Goal: Transaction & Acquisition: Purchase product/service

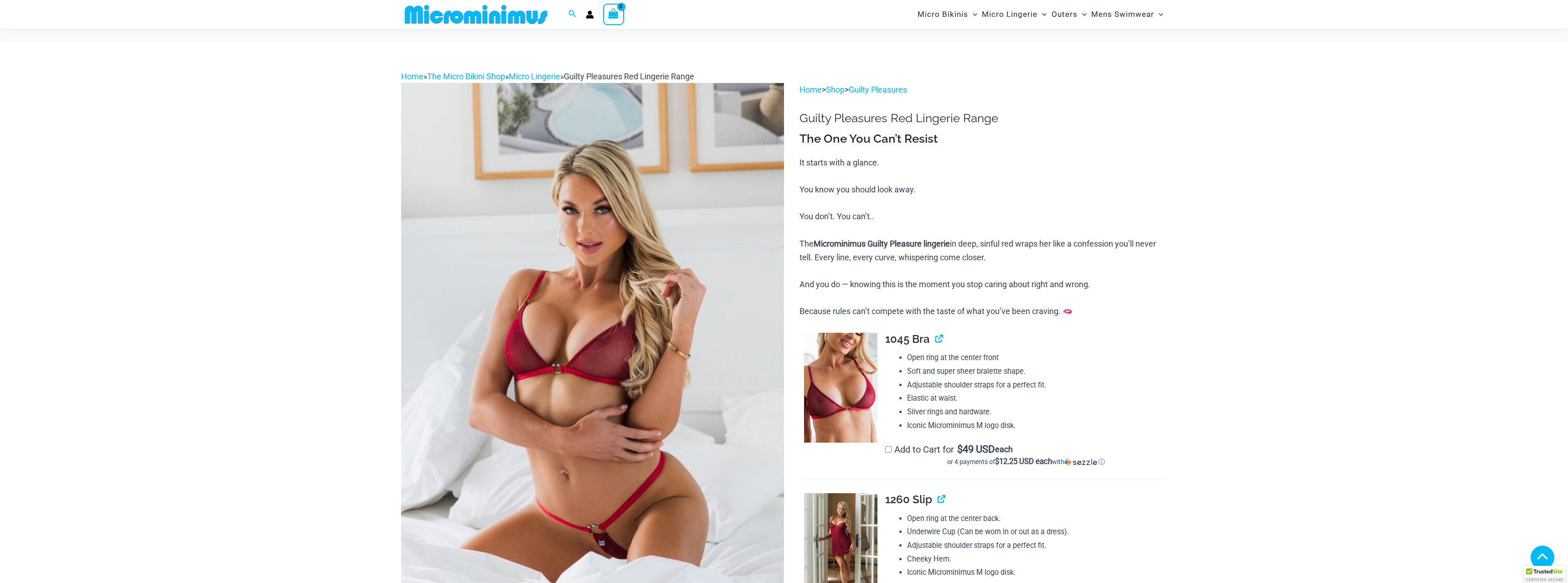
scroll to position [415, 0]
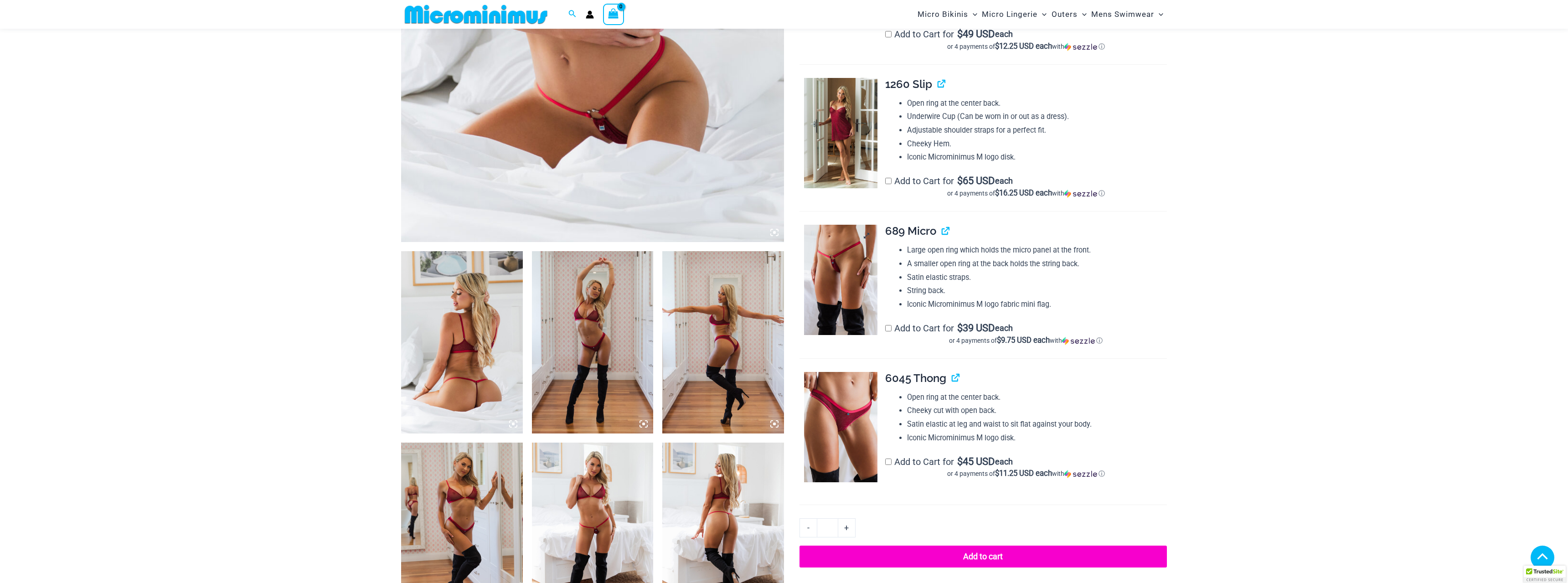
click at [849, 299] on img at bounding box center [841, 279] width 74 height 110
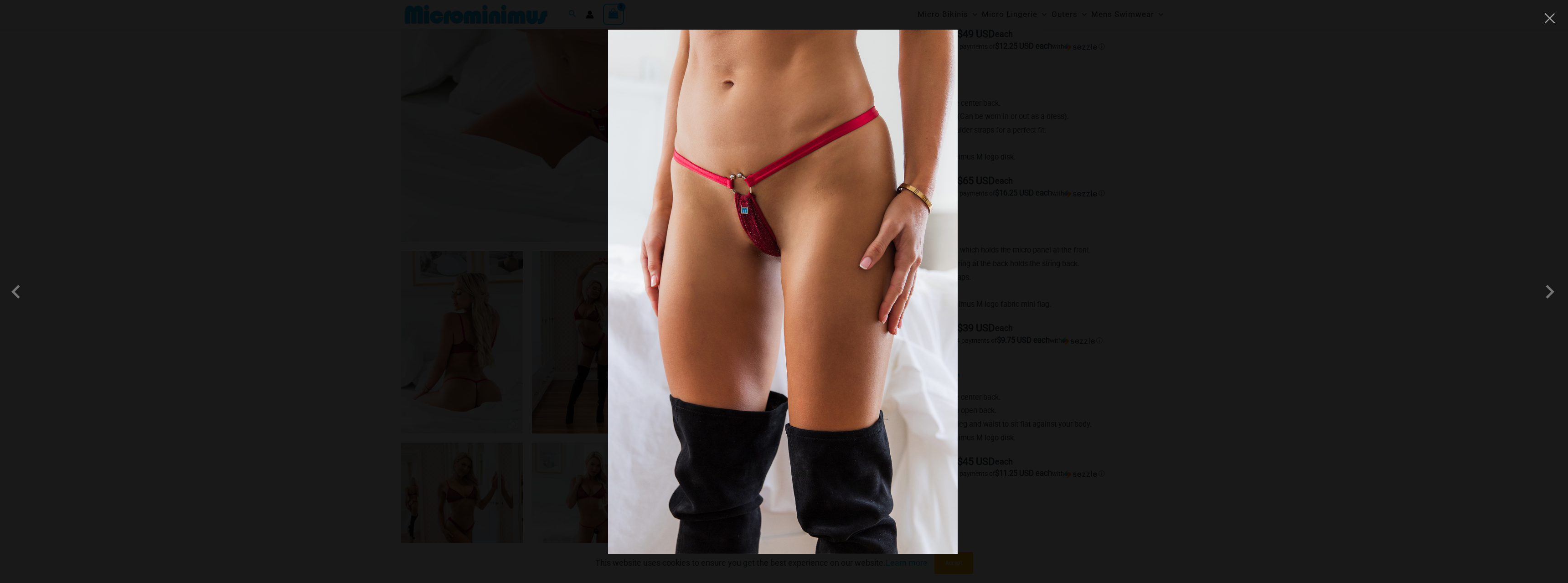
click at [724, 251] on img at bounding box center [783, 292] width 349 height 524
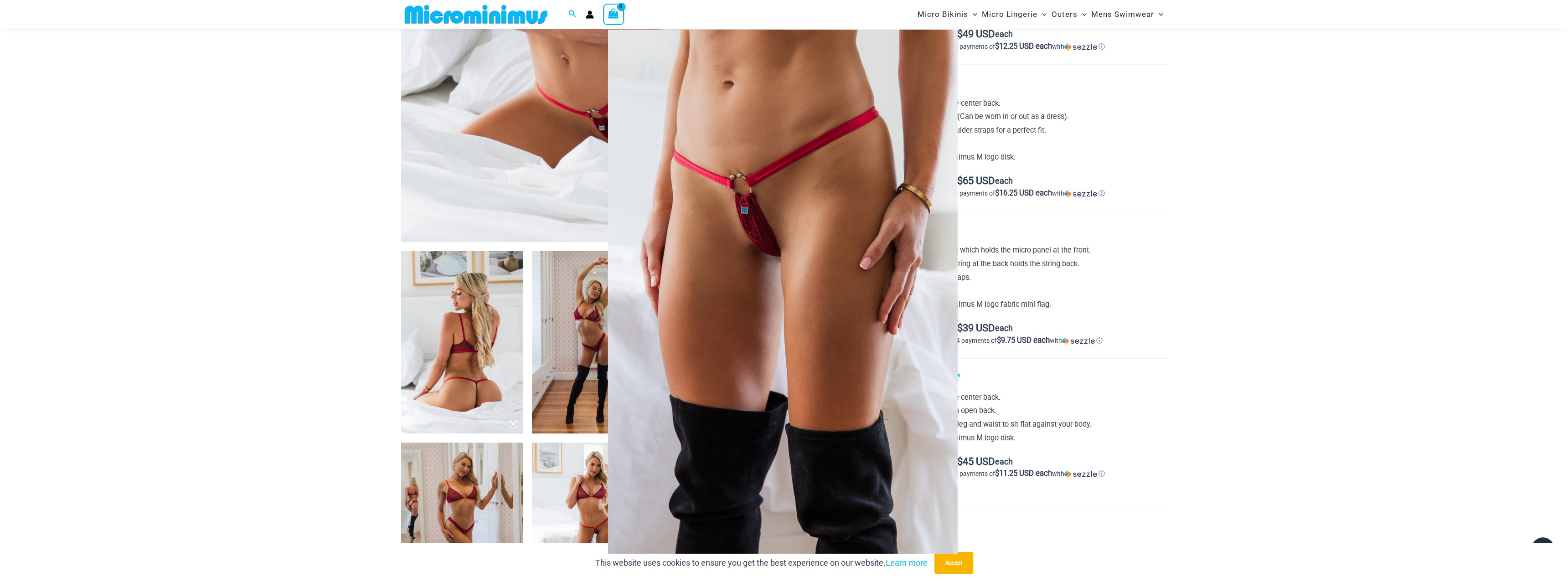
click at [261, 48] on div at bounding box center [784, 292] width 1568 height 583
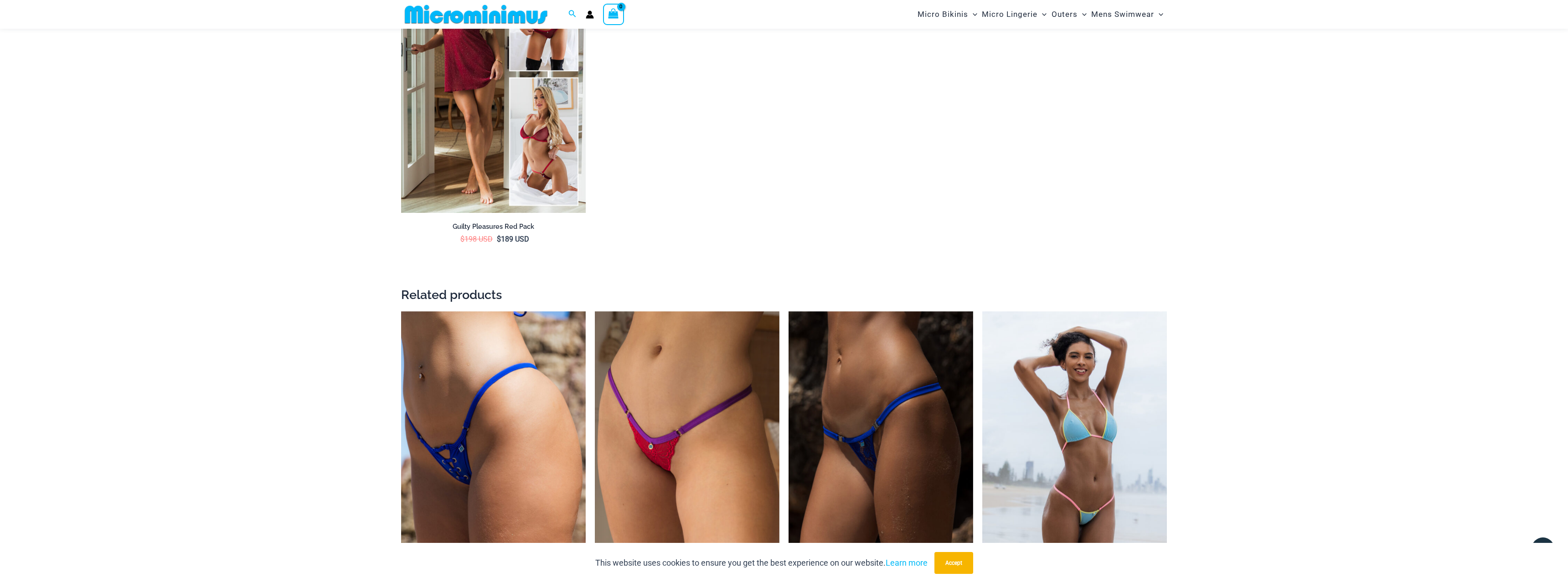
scroll to position [1902, 0]
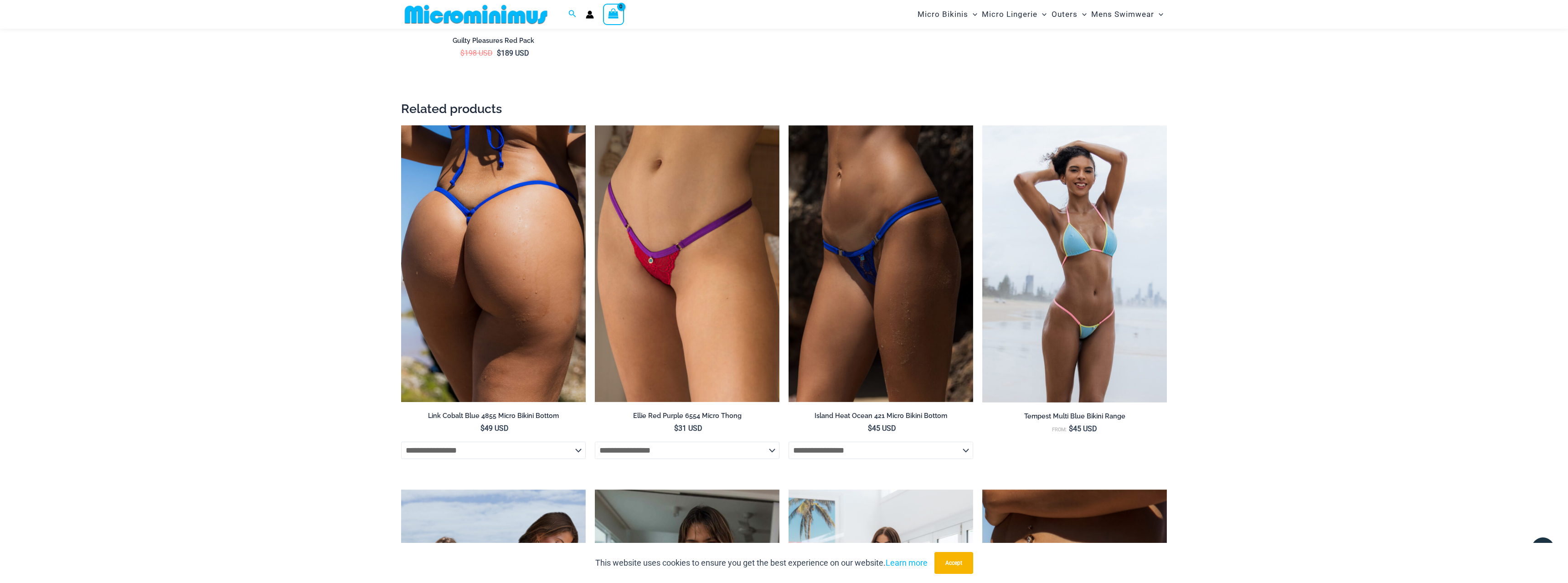
click at [499, 192] on img at bounding box center [493, 264] width 184 height 277
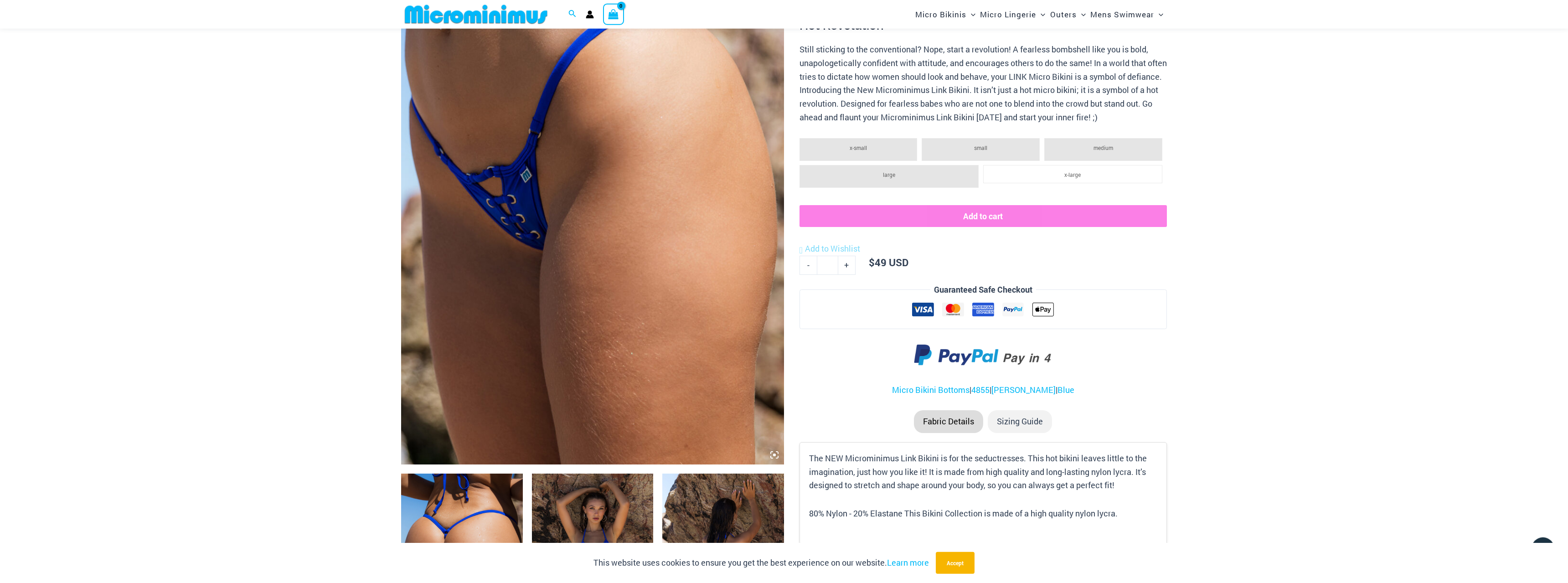
scroll to position [183, 0]
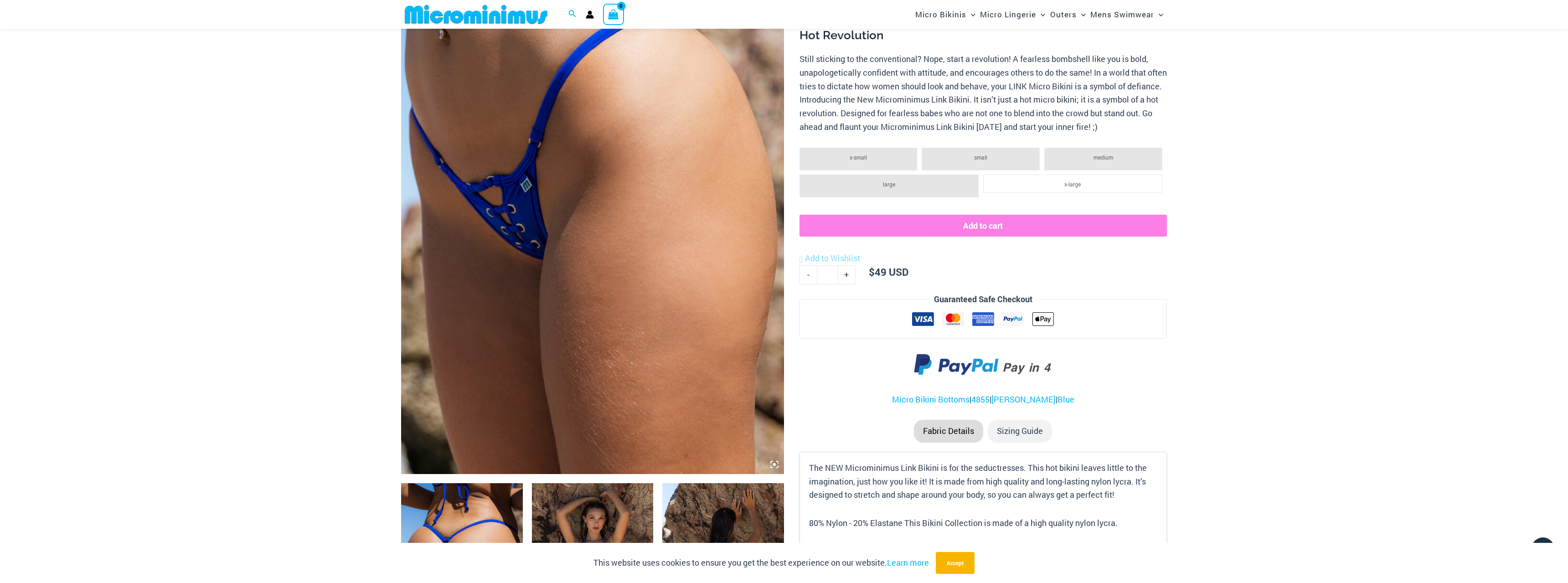
click at [530, 167] on img at bounding box center [592, 187] width 383 height 574
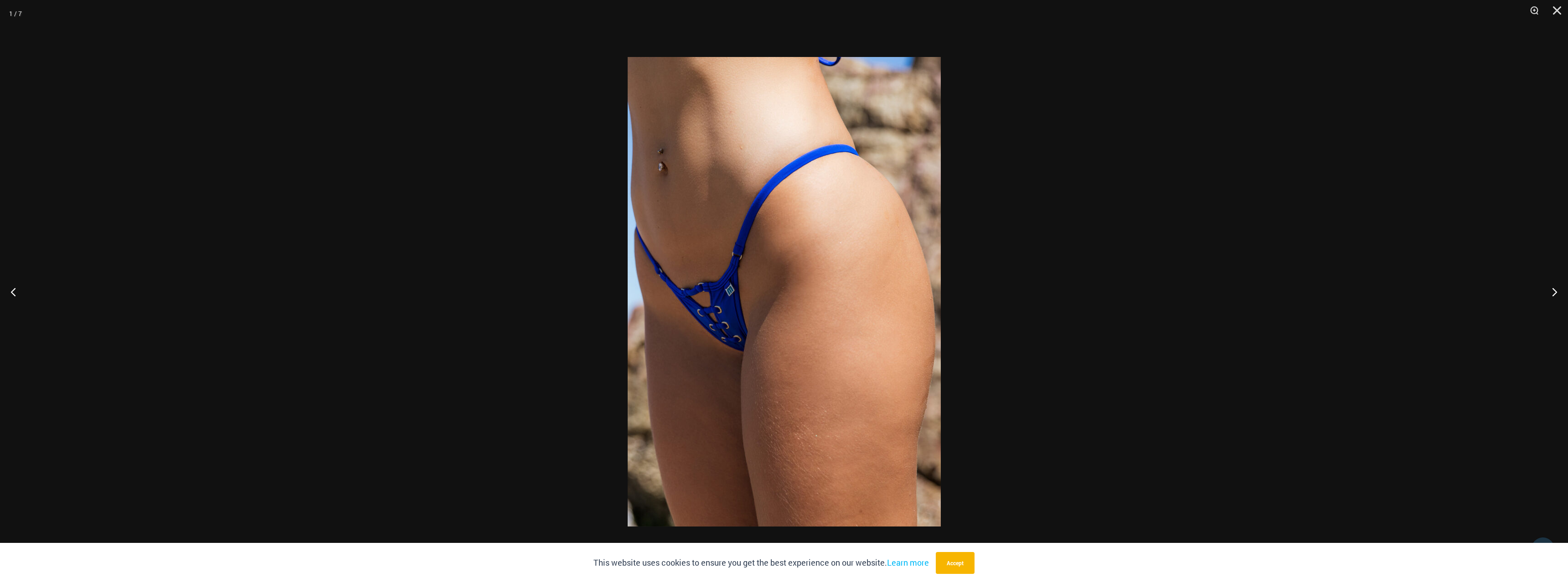
click at [701, 209] on img at bounding box center [784, 292] width 313 height 469
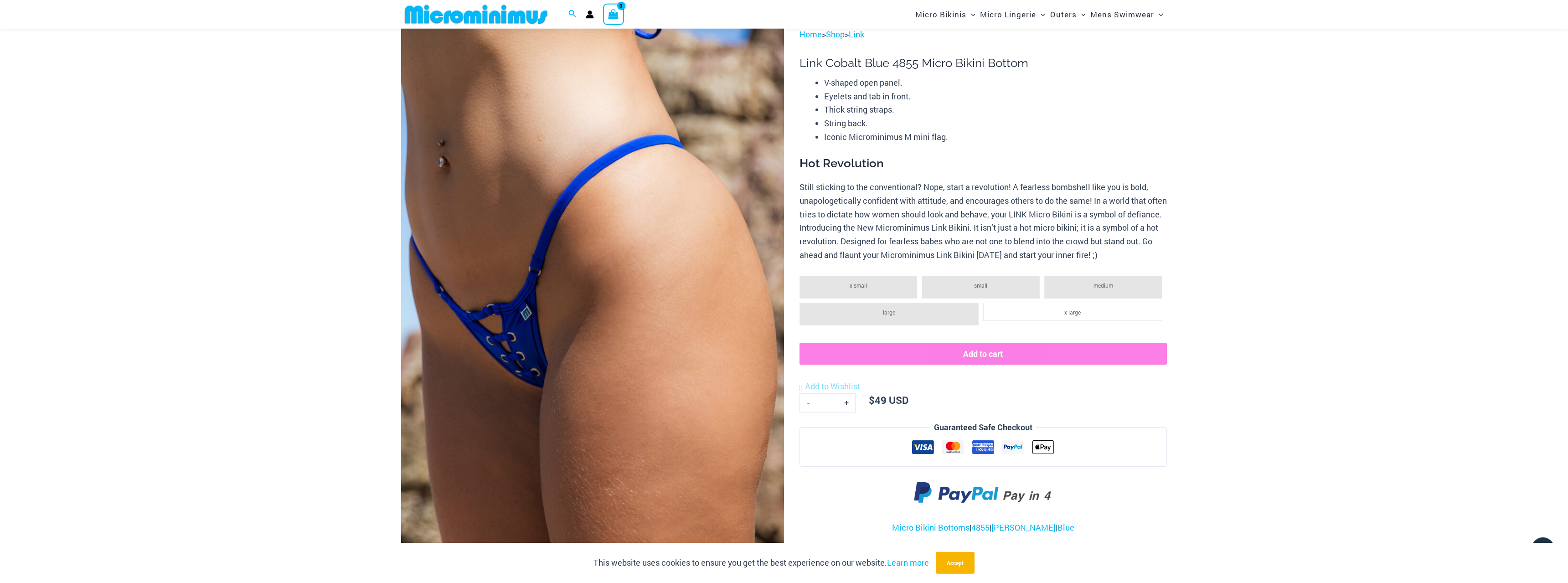
scroll to position [44, 0]
